Goal: Entertainment & Leisure: Consume media (video, audio)

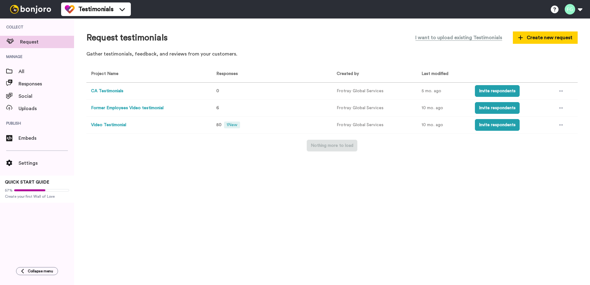
click at [116, 125] on button "Video Testimonial" at bounding box center [108, 125] width 35 height 6
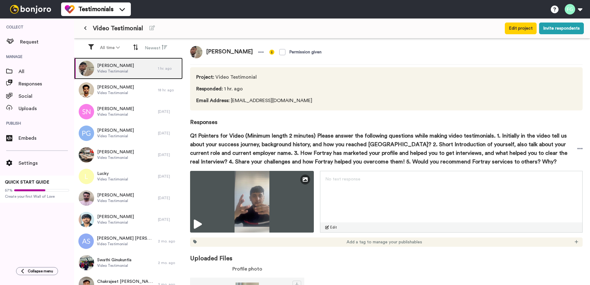
click at [140, 65] on div "[PERSON_NAME] Video Testimonial" at bounding box center [116, 69] width 84 height 22
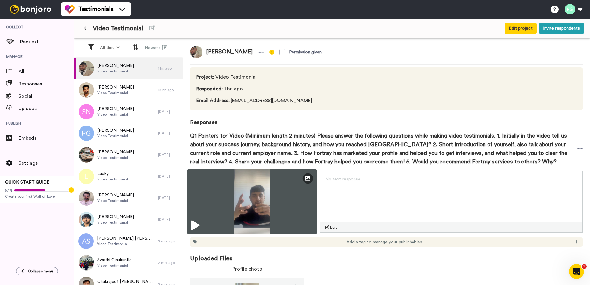
click at [280, 203] on img at bounding box center [252, 201] width 130 height 65
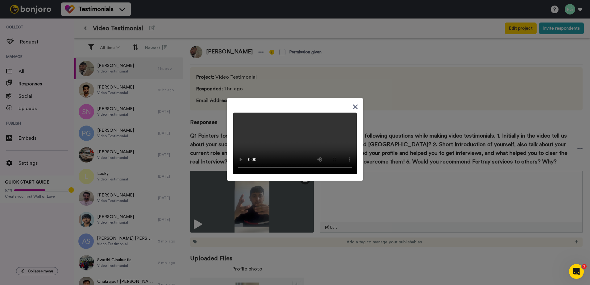
click at [330, 174] on video at bounding box center [294, 144] width 123 height 62
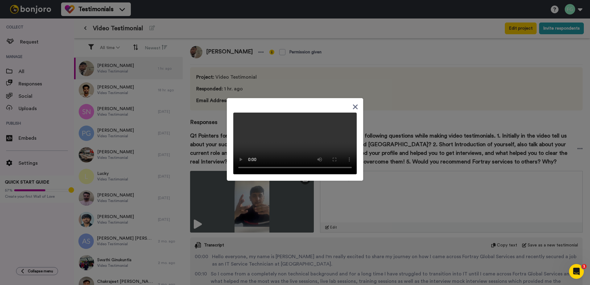
click at [353, 103] on icon at bounding box center [355, 107] width 6 height 8
